Goal: Participate in discussion: Engage in conversation with other users on a specific topic

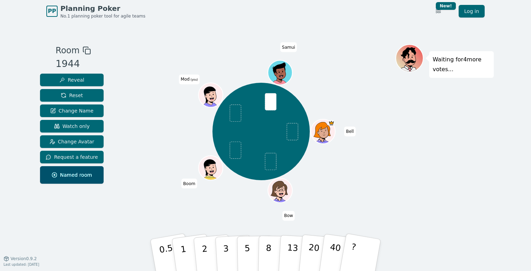
click at [241, 198] on div "Bell Bow Boom Mod (you) Samui" at bounding box center [261, 132] width 269 height 150
click at [226, 249] on p "3" at bounding box center [227, 256] width 8 height 38
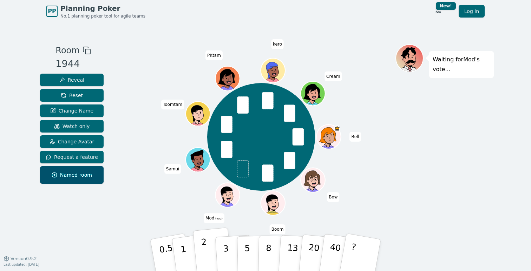
click at [206, 249] on p "2" at bounding box center [205, 256] width 9 height 38
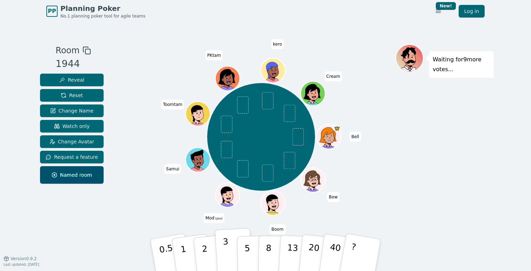
click at [229, 254] on button "3" at bounding box center [234, 255] width 38 height 55
click at [131, 117] on div "Bell Bow Boom Mod (you) Samui Toomtam PKtam kero Cream" at bounding box center [261, 137] width 269 height 161
click at [227, 255] on p "3" at bounding box center [227, 256] width 8 height 38
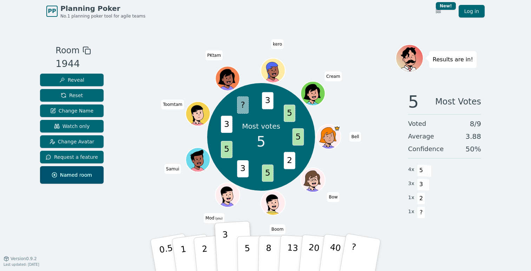
click at [361, 187] on div "Most votes 5 5 2 5 3 5 3 ? 3 5 Bell Bow Boom Mod (you) Samui Toomtam PKtam kero…" at bounding box center [261, 137] width 269 height 161
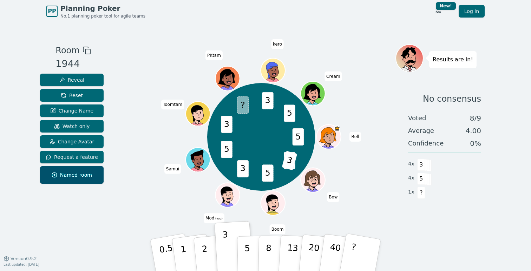
click at [323, 160] on div "5 2 3 5 3 5 3 ? 3 5 Bell Bow Boom Mod (you) Samui Toomtam PKtam kero Cream" at bounding box center [261, 137] width 269 height 161
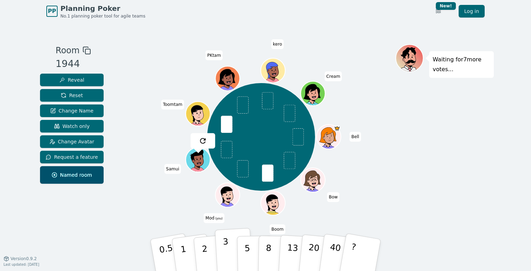
click at [225, 250] on p "3" at bounding box center [227, 256] width 8 height 38
click at [227, 249] on p "3" at bounding box center [227, 256] width 8 height 38
click at [311, 180] on div "Bell Bow Boom Mod (you) Samui Toomtam PKtam kero Cream" at bounding box center [261, 137] width 269 height 161
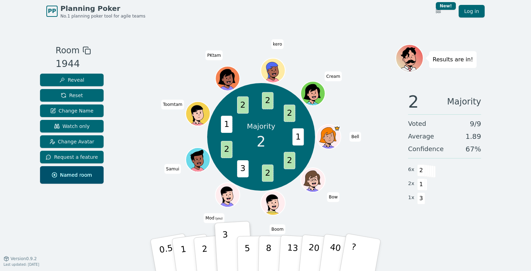
click at [454, 210] on div "2 Majority Voted 9 / 9 Average 1.89 Confidence 67 % 6 x 2 2 x 1 1 x 3" at bounding box center [444, 156] width 98 height 140
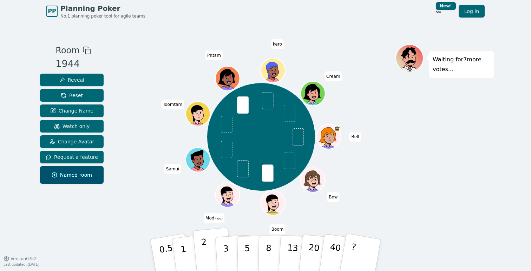
click at [213, 246] on button "2" at bounding box center [213, 256] width 40 height 56
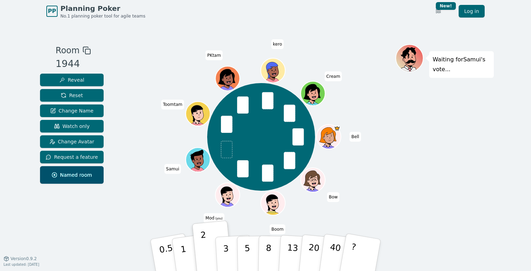
click at [418, 138] on div "Waiting for Samui 's vote..." at bounding box center [444, 140] width 98 height 193
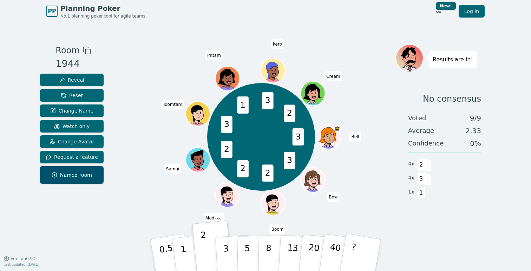
click at [356, 48] on div at bounding box center [261, 50] width 269 height 13
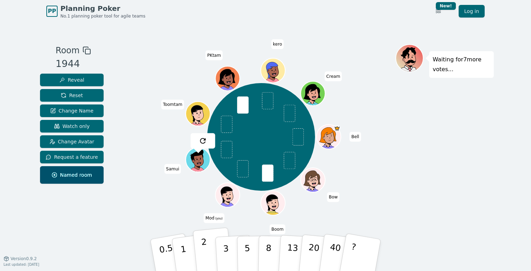
click at [207, 250] on button "2" at bounding box center [213, 256] width 40 height 56
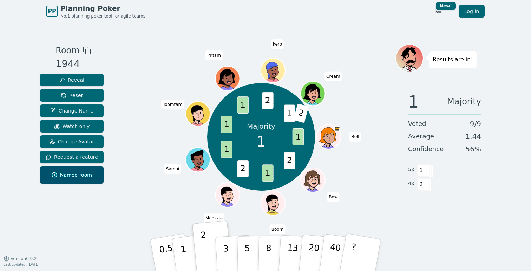
click at [242, 169] on span "2" at bounding box center [243, 168] width 12 height 17
click at [340, 42] on div "Room 1944 Reveal Reset Change Name Watch only Change Avatar Request a feature N…" at bounding box center [265, 140] width 457 height 236
click at [68, 93] on span "Reset" at bounding box center [72, 95] width 22 height 7
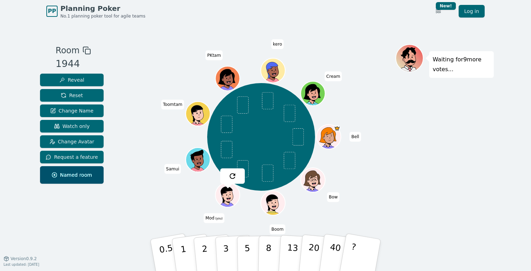
click at [140, 126] on div "Bell Bow Boom Mod (you) Samui Toomtam PKtam kero Cream" at bounding box center [261, 137] width 269 height 161
click at [185, 249] on button "1" at bounding box center [192, 255] width 42 height 57
drag, startPoint x: 175, startPoint y: 41, endPoint x: 134, endPoint y: 43, distance: 40.4
click at [134, 43] on div "Room 1944 Reveal Reset Change Name Watch only Change Avatar Request a feature N…" at bounding box center [265, 140] width 457 height 236
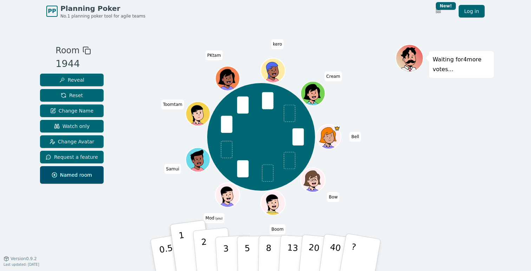
click at [204, 254] on p "2" at bounding box center [205, 256] width 9 height 38
click at [450, 148] on div "Waiting for 2 more votes..." at bounding box center [444, 140] width 98 height 193
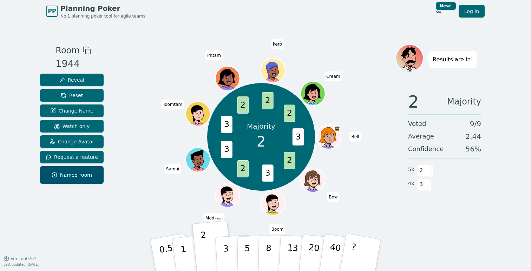
click at [409, 183] on span "4 x" at bounding box center [411, 184] width 6 height 8
click at [391, 168] on div "Majority 2 3 2 3 2 3 3 2 2 2 Bell Bow Boom Mod (you) Samui Toomtam PKtam kero C…" at bounding box center [261, 137] width 269 height 161
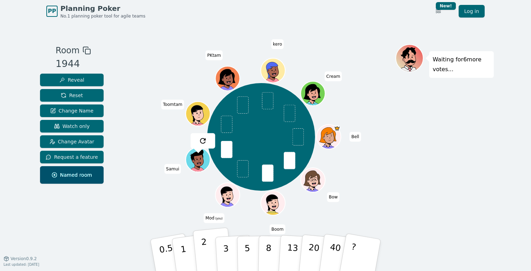
click at [204, 253] on p "2" at bounding box center [205, 256] width 9 height 38
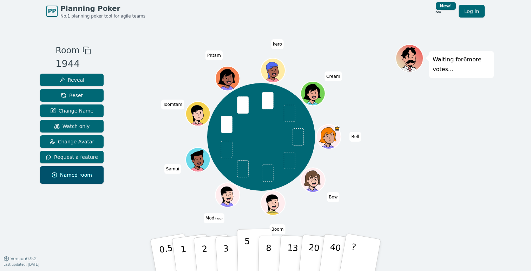
click at [248, 244] on p "5" at bounding box center [247, 256] width 6 height 38
click at [388, 184] on div "Bell Bow Boom Mod (you) Samui Toomtam PKtam kero Cream" at bounding box center [261, 137] width 269 height 161
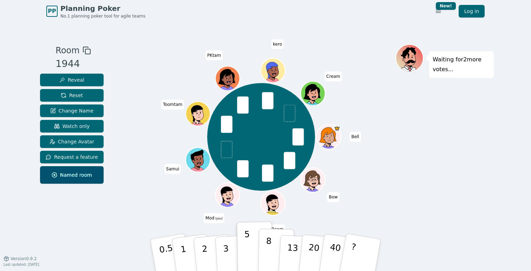
click at [269, 246] on p "8" at bounding box center [268, 255] width 6 height 38
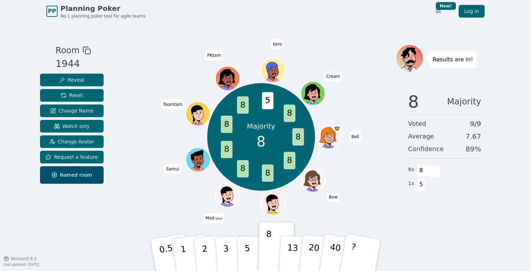
click at [290, 112] on span "8" at bounding box center [290, 113] width 12 height 17
drag, startPoint x: 300, startPoint y: 140, endPoint x: 288, endPoint y: 139, distance: 12.1
click at [289, 139] on div "Majority 8 8 8 8 8 8 8 8 5 8 Bell Bow Boom Mod (you) Samui Toomtam PKtam kero C…" at bounding box center [261, 137] width 108 height 108
click at [288, 139] on div "Majority 8 8 8 8 8 8 8 8 5 8 Bell Bow Boom Mod (you) Samui Toomtam PKtam kero C…" at bounding box center [261, 137] width 108 height 108
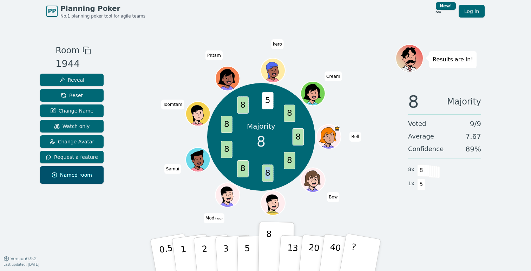
drag, startPoint x: 292, startPoint y: 161, endPoint x: 268, endPoint y: 177, distance: 28.4
click at [268, 177] on div "Majority 8 8 8 8 8 8 8 8 5 8 Bell Bow Boom Mod (you) Samui Toomtam PKtam kero C…" at bounding box center [261, 137] width 108 height 108
click at [268, 177] on span "8" at bounding box center [268, 173] width 12 height 17
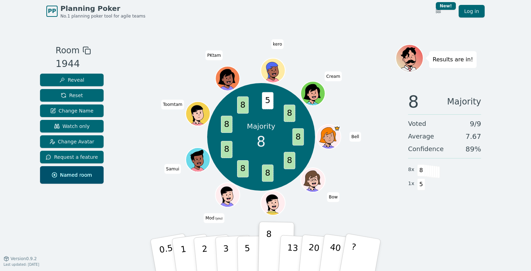
click at [242, 170] on span "8" at bounding box center [243, 168] width 12 height 17
click at [425, 172] on span at bounding box center [423, 171] width 8 height 12
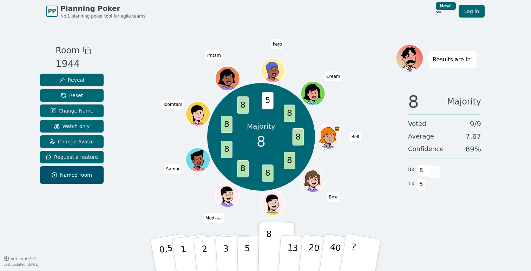
click at [431, 172] on span at bounding box center [430, 172] width 8 height 12
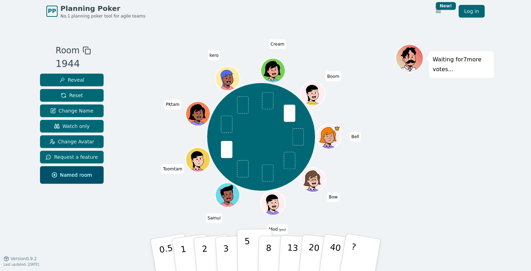
click at [245, 258] on p "5" at bounding box center [247, 256] width 6 height 38
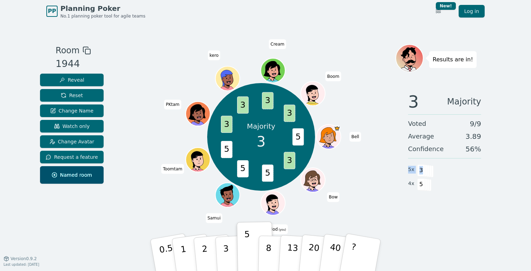
drag, startPoint x: 408, startPoint y: 170, endPoint x: 426, endPoint y: 169, distance: 17.9
click at [417, 170] on div "5 x 3" at bounding box center [412, 170] width 9 height 14
click at [426, 169] on span at bounding box center [423, 171] width 8 height 12
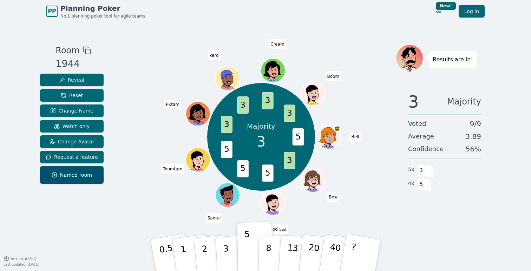
click at [414, 178] on div "4 x 5" at bounding box center [412, 184] width 9 height 14
click at [406, 198] on div "3 Majority Voted 9 / 9 Average 3.89 Confidence 56 % 5 x 3 4 x 5" at bounding box center [444, 156] width 98 height 140
click at [334, 197] on span "Bow" at bounding box center [333, 198] width 12 height 10
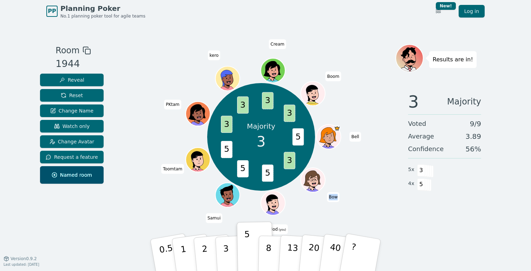
click at [334, 197] on span "Bow" at bounding box center [333, 198] width 12 height 10
click at [348, 197] on div "Majority 3 5 3 5 5 5 3 3 3 3 Bell Bow Mod (you) Samui Toomtam PKtam kero Cream …" at bounding box center [261, 137] width 269 height 161
click at [346, 187] on div "Majority 3 5 3 5 5 5 3 3 3 3 Bell Bow Mod (you) Samui Toomtam PKtam kero Cream …" at bounding box center [261, 137] width 269 height 161
click at [333, 197] on span "Bow" at bounding box center [333, 198] width 12 height 10
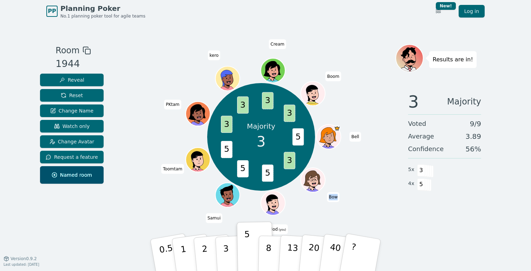
click at [333, 197] on span "Bow" at bounding box center [333, 198] width 12 height 10
click at [332, 182] on div "Majority 3 5 3 5 5 5 3 3 3 3 Bell Bow Mod (you) Samui Toomtam PKtam kero Cream …" at bounding box center [261, 137] width 269 height 161
